Goal: Task Accomplishment & Management: Manage account settings

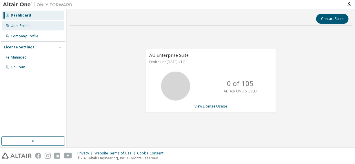
click at [41, 27] on div "User Profile" at bounding box center [33, 25] width 62 height 9
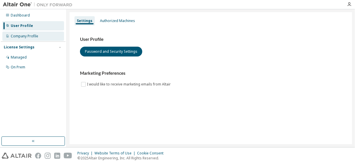
click at [50, 33] on div "Company Profile" at bounding box center [33, 36] width 62 height 9
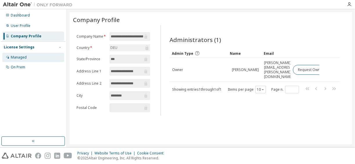
click at [37, 58] on div "Managed" at bounding box center [33, 57] width 62 height 9
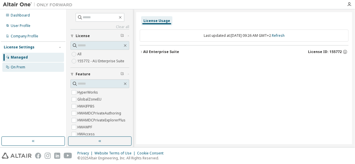
click at [20, 68] on div "On Prem" at bounding box center [18, 67] width 14 height 5
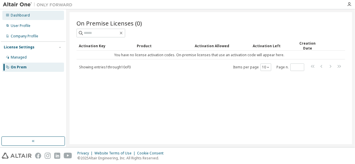
click at [20, 14] on div "Dashboard" at bounding box center [20, 15] width 19 height 5
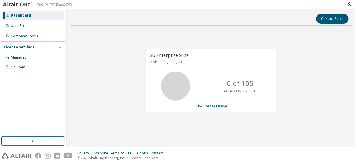
click at [347, 1] on div at bounding box center [349, 4] width 12 height 9
drag, startPoint x: 347, startPoint y: 1, endPoint x: 277, endPoint y: 42, distance: 81.3
click at [277, 42] on div "AU Enterprise Suite Expires on October 15, 2025 UTC 0 of 105 ALTAIR UNITS USED …" at bounding box center [210, 83] width 282 height 107
click at [206, 105] on link "View License Usage" at bounding box center [210, 106] width 33 height 5
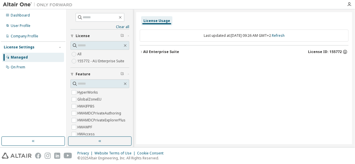
click at [344, 51] on icon "button" at bounding box center [344, 51] width 5 height 5
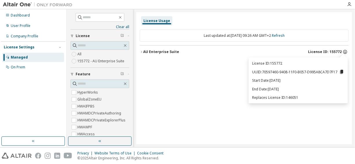
click at [344, 51] on icon "button" at bounding box center [344, 51] width 5 height 5
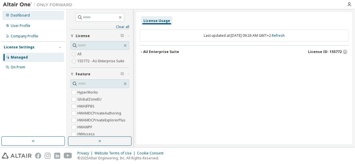
click at [23, 17] on div "Dashboard" at bounding box center [20, 15] width 19 height 5
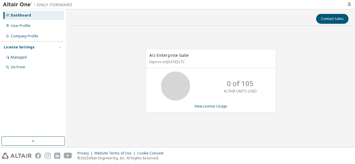
click at [170, 54] on span "AU Enterprise Suite" at bounding box center [168, 55] width 39 height 6
click at [215, 104] on link "View License Usage" at bounding box center [210, 106] width 33 height 5
